Goal: Task Accomplishment & Management: Use online tool/utility

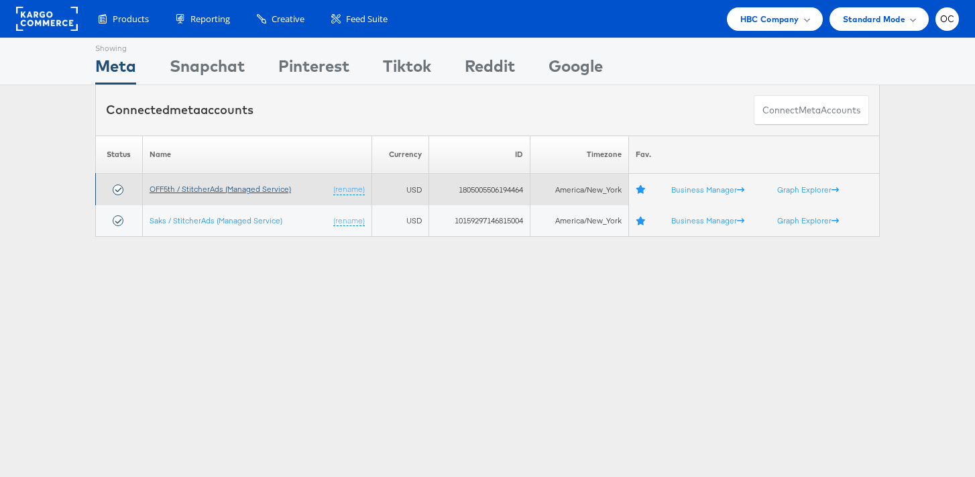
click at [223, 192] on link "OFF5th / StitcherAds (Managed Service)" at bounding box center [220, 189] width 141 height 10
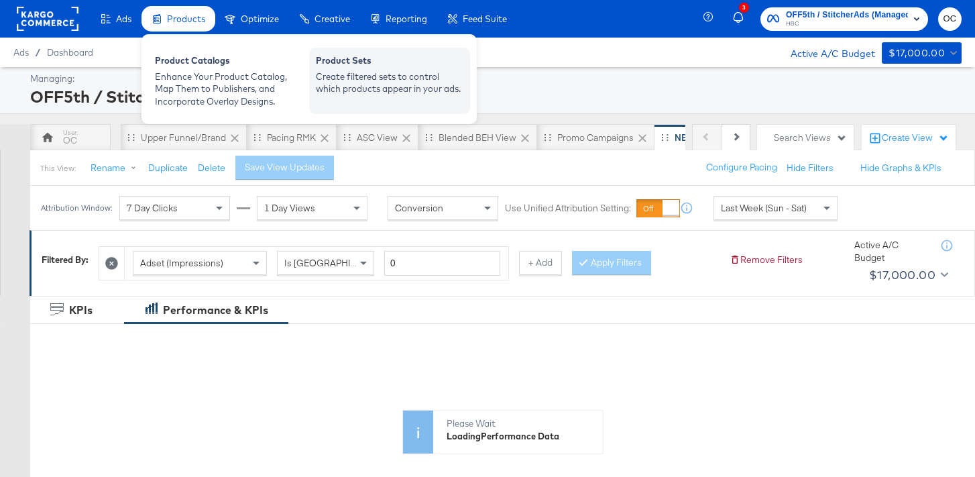
click at [375, 70] on div "Create filtered sets to control which products appear in your ads." at bounding box center [389, 82] width 147 height 25
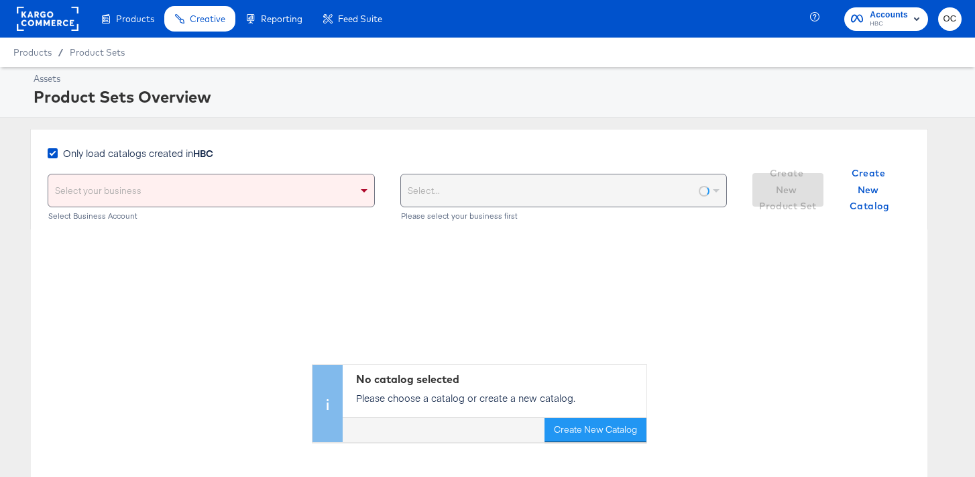
click at [124, 146] on span "Only load catalogs created in HBC" at bounding box center [138, 152] width 150 height 13
click at [0, 0] on input "Only load catalogs created in HBC" at bounding box center [0, 0] width 0 height 0
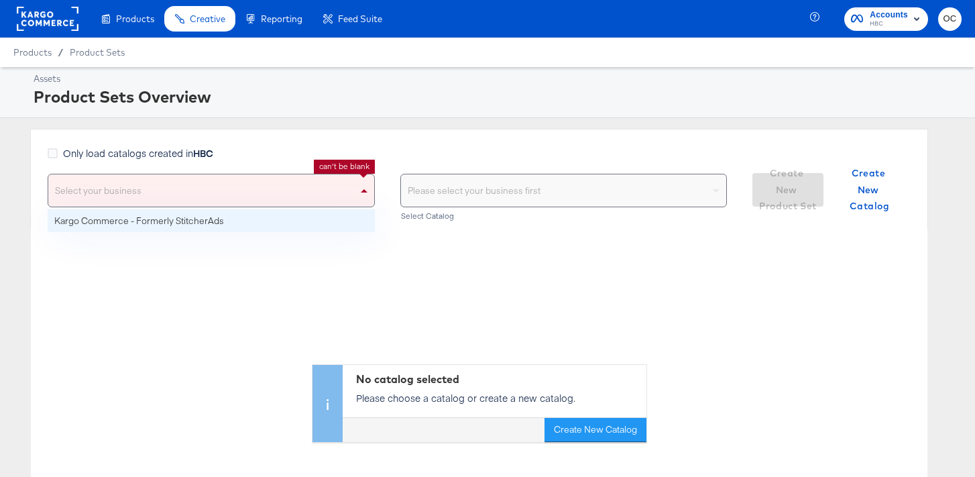
click at [143, 180] on div "Select your business" at bounding box center [211, 190] width 326 height 32
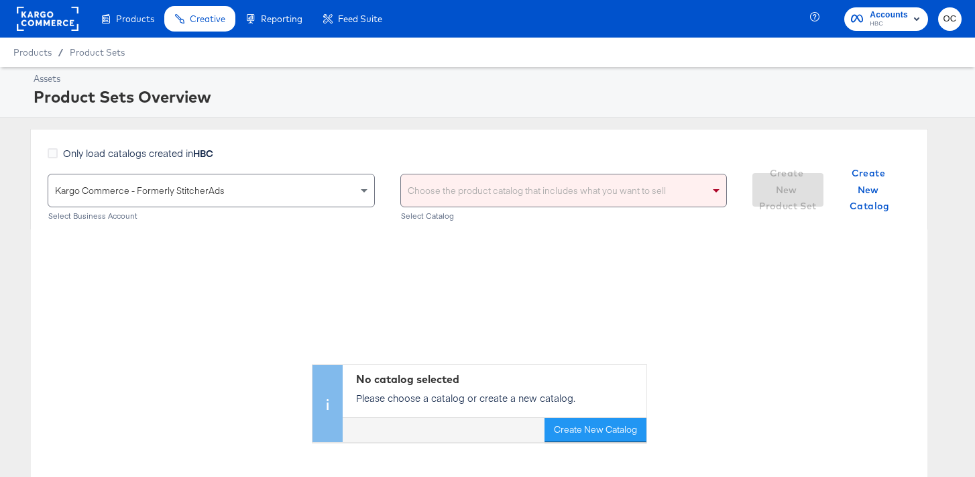
click at [474, 206] on div "Choose the product catalog that includes what you want to sell" at bounding box center [563, 191] width 327 height 34
type input "versa"
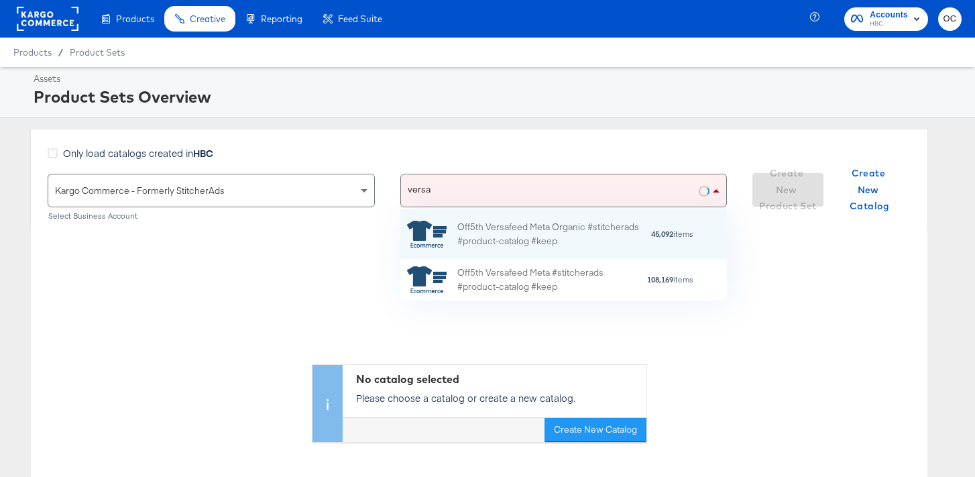
scroll to position [91, 327]
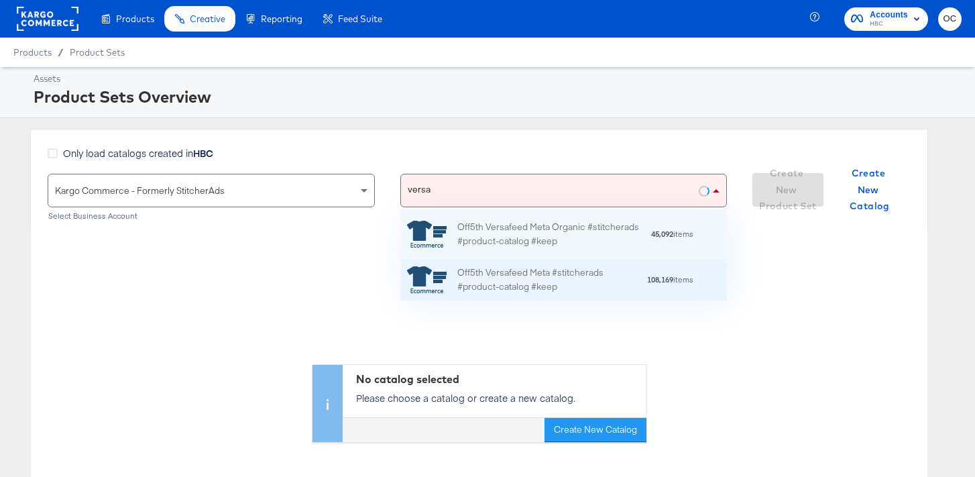
click at [502, 283] on div "Off5th Versafeed Meta #stitcherads #product-catalog #keep" at bounding box center [551, 279] width 189 height 28
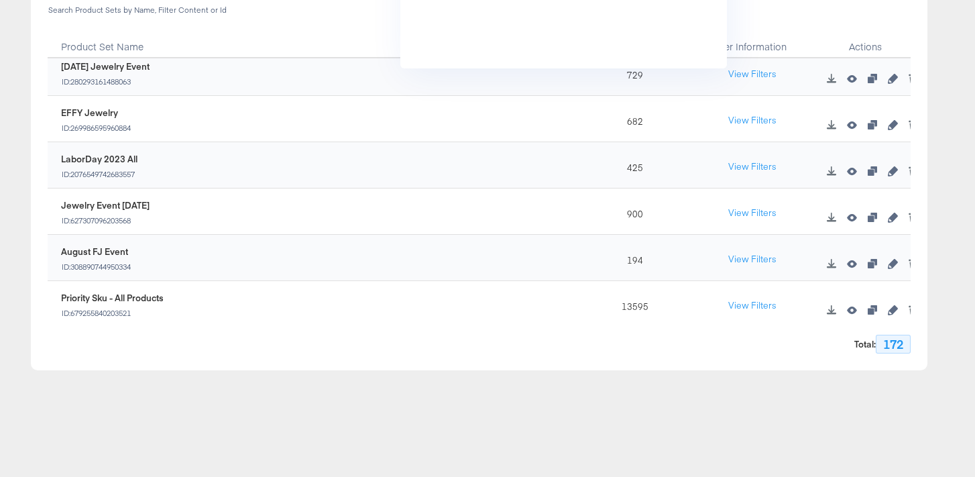
scroll to position [133, 327]
